Goal: Browse casually: Explore the website without a specific task or goal

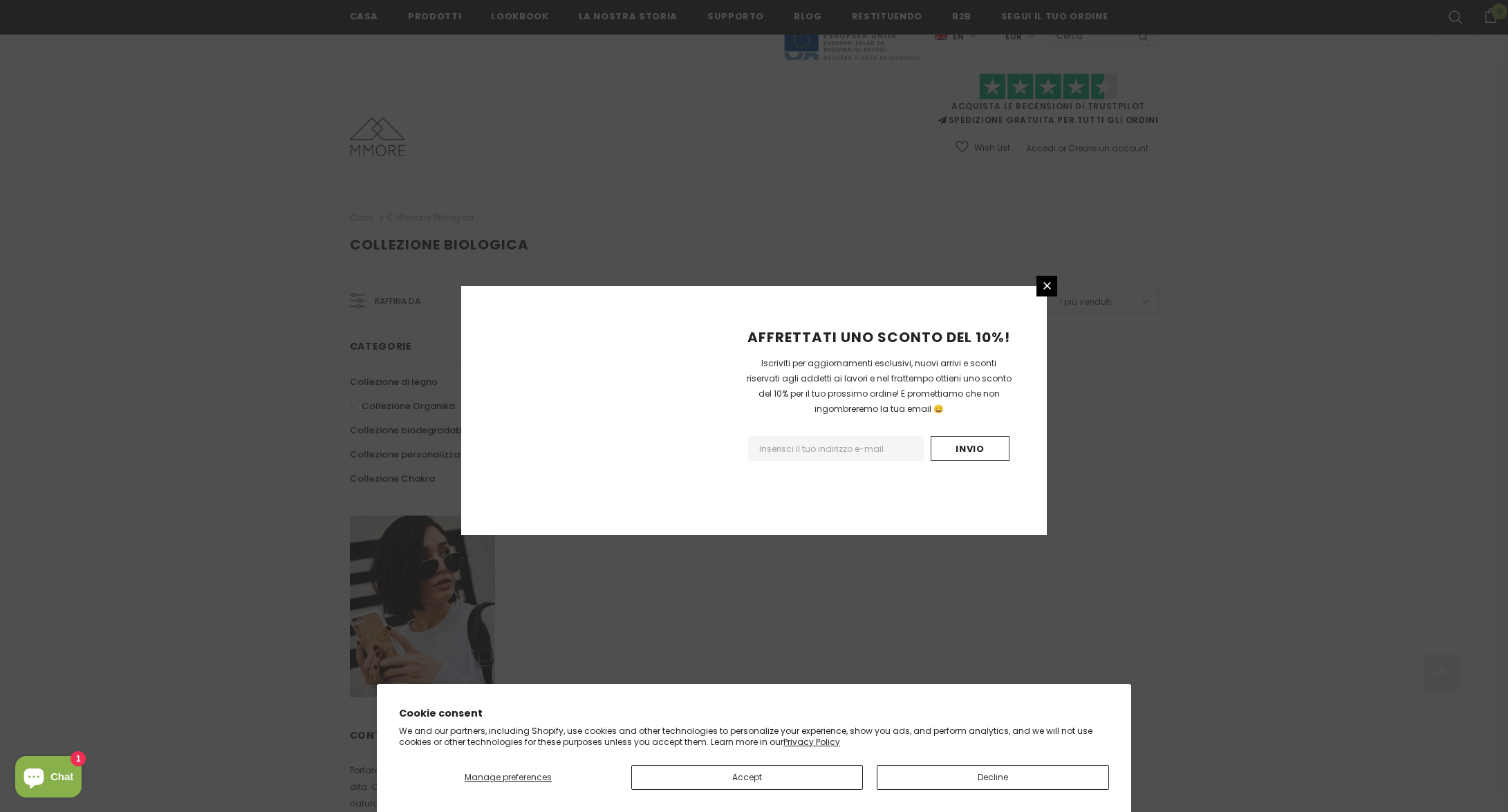
scroll to position [601, 0]
